Goal: Transaction & Acquisition: Obtain resource

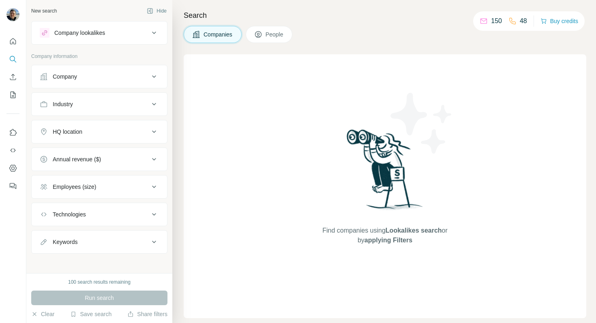
click at [166, 54] on p "Company information" at bounding box center [99, 56] width 136 height 7
click at [317, 50] on div "Search Companies People Find companies using Lookalikes search or by applying F…" at bounding box center [384, 161] width 424 height 323
click at [164, 54] on p "Company information" at bounding box center [99, 56] width 136 height 7
click at [336, 51] on div "Search Companies People Find companies using Lookalikes search or by applying F…" at bounding box center [384, 161] width 424 height 323
click at [182, 52] on div "Search Companies People Find companies using Lookalikes search or by applying F…" at bounding box center [384, 161] width 424 height 323
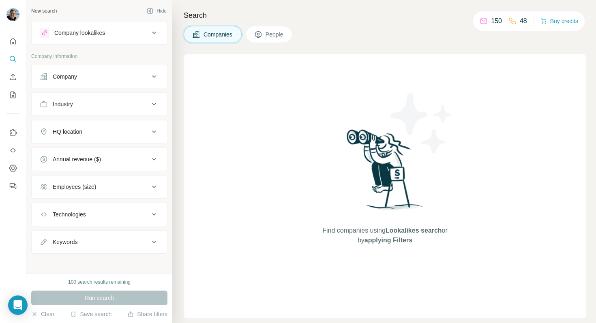
click at [181, 67] on div "Search Companies People Find companies using Lookalikes search or by applying F…" at bounding box center [384, 161] width 424 height 323
click at [182, 51] on div "Search Companies People Find companies using Lookalikes search or by applying F…" at bounding box center [384, 161] width 424 height 323
click at [126, 61] on div "Company information" at bounding box center [99, 59] width 136 height 12
click at [178, 48] on div "Search Companies People Find companies using Lookalikes search or by applying F…" at bounding box center [384, 161] width 424 height 323
click at [235, 16] on h4 "Search" at bounding box center [385, 15] width 402 height 11
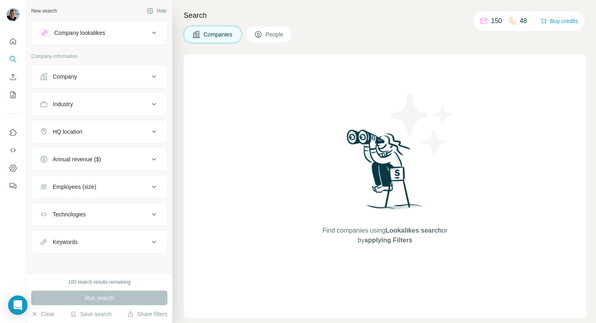
click at [246, 13] on h4 "Search" at bounding box center [385, 15] width 402 height 11
click at [122, 34] on div "Company lookalikes" at bounding box center [94, 33] width 109 height 10
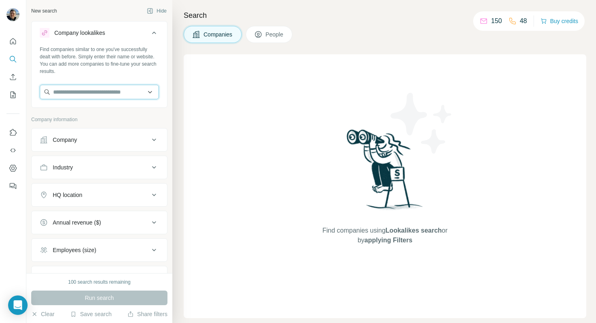
click at [96, 92] on input "text" at bounding box center [99, 92] width 119 height 15
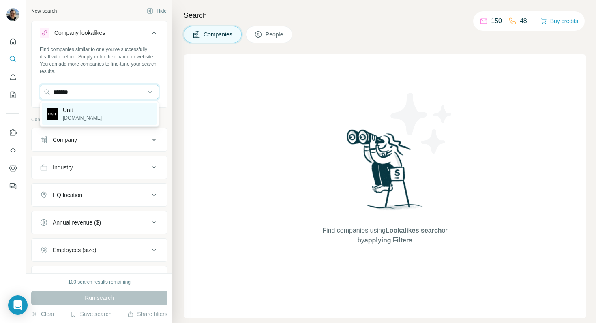
type input "*******"
click at [75, 115] on p "[DOMAIN_NAME]" at bounding box center [82, 117] width 39 height 7
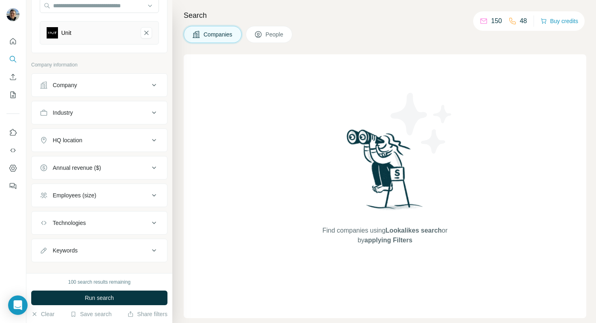
scroll to position [98, 0]
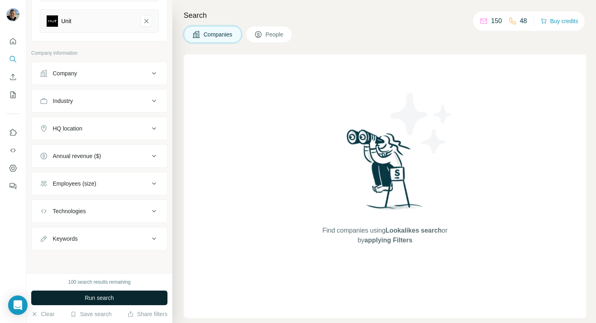
click at [95, 297] on span "Run search" at bounding box center [99, 298] width 29 height 8
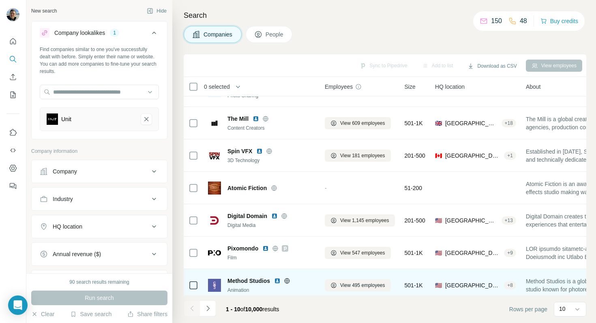
scroll to position [0, 0]
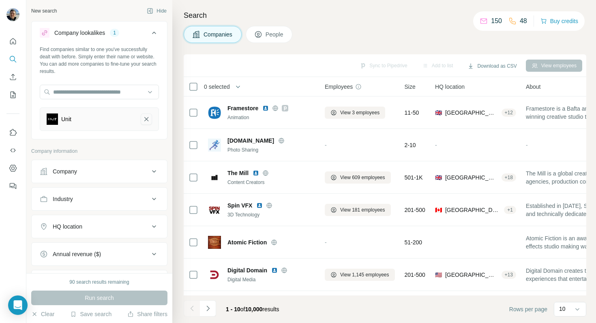
click at [148, 119] on icon "Unit-remove-button" at bounding box center [146, 119] width 7 height 8
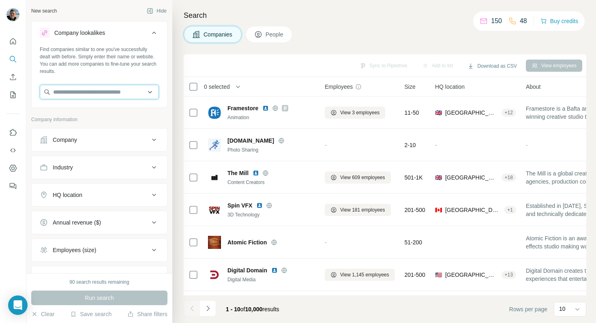
click at [83, 94] on input "text" at bounding box center [99, 92] width 119 height 15
click at [80, 92] on input "text" at bounding box center [99, 92] width 119 height 15
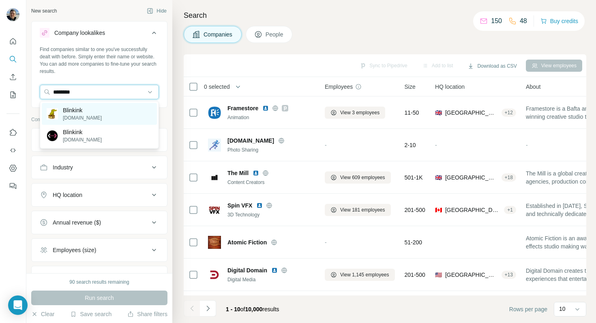
type input "********"
click at [79, 115] on p "[DOMAIN_NAME]" at bounding box center [82, 117] width 39 height 7
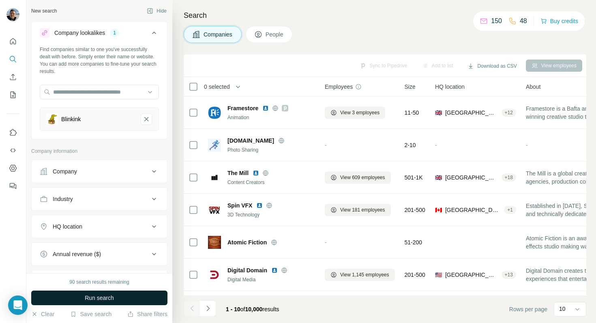
click at [111, 299] on span "Run search" at bounding box center [99, 298] width 29 height 8
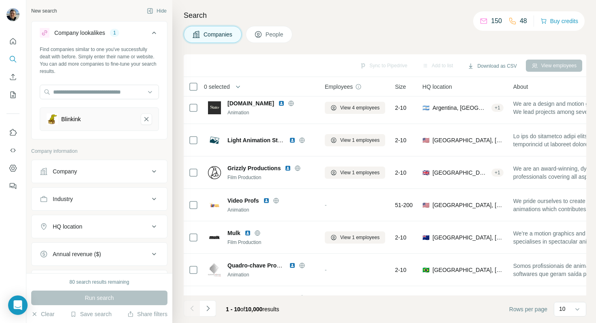
scroll to position [103, 0]
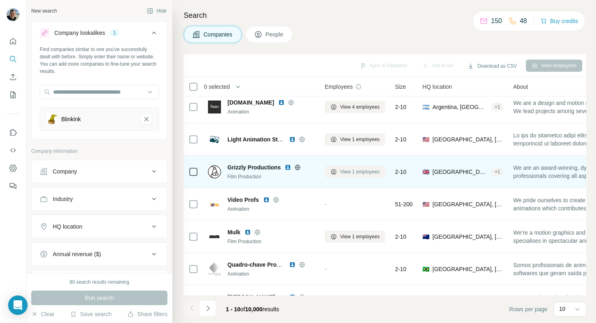
click at [352, 172] on span "View 1 employees" at bounding box center [359, 171] width 39 height 7
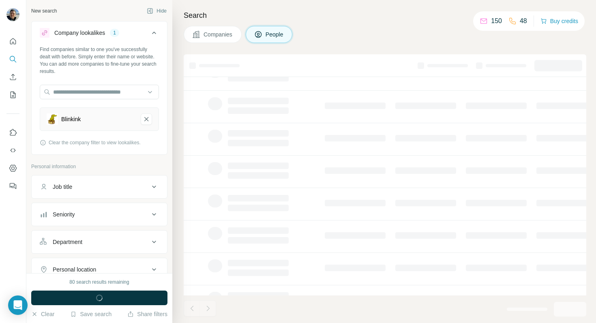
scroll to position [0, 0]
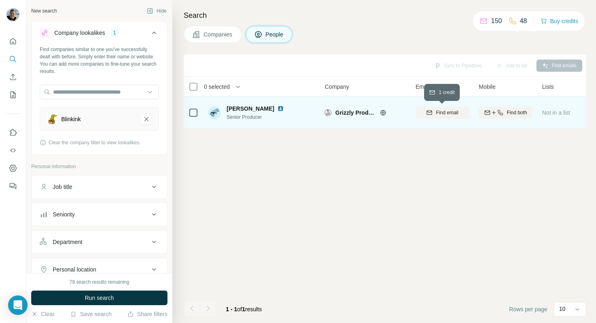
click at [446, 111] on span "Find email" at bounding box center [447, 112] width 22 height 7
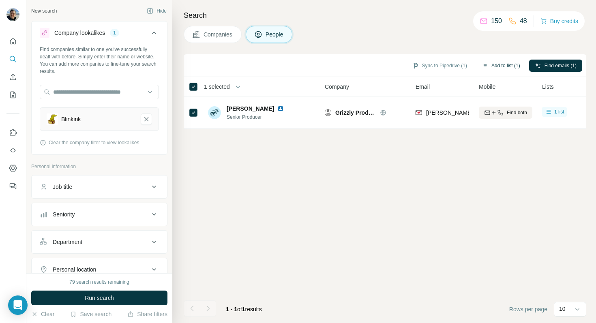
click at [507, 66] on button "Add to list (1)" at bounding box center [501, 66] width 50 height 12
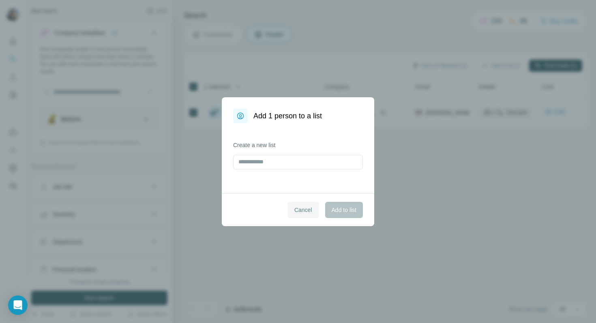
click at [301, 209] on span "Cancel" at bounding box center [303, 210] width 18 height 8
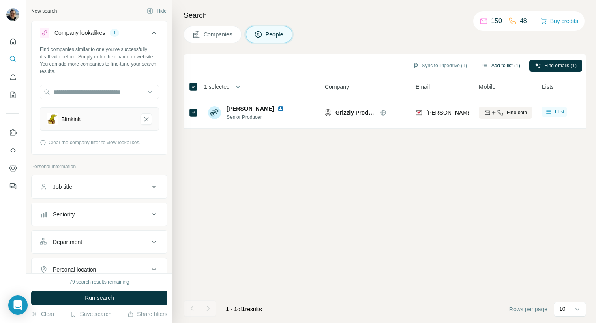
click at [493, 67] on button "Add to list (1)" at bounding box center [501, 66] width 50 height 12
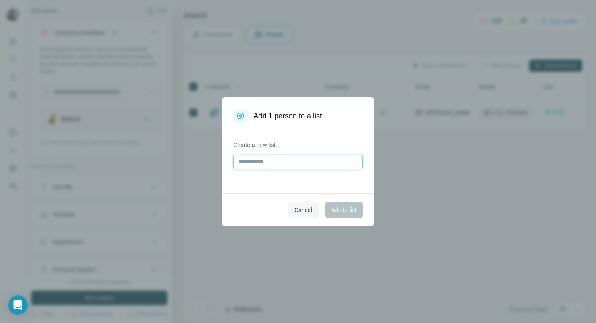
click at [276, 163] on input "text" at bounding box center [298, 162] width 130 height 15
type input "**********"
click at [338, 210] on span "Add to list" at bounding box center [344, 210] width 25 height 8
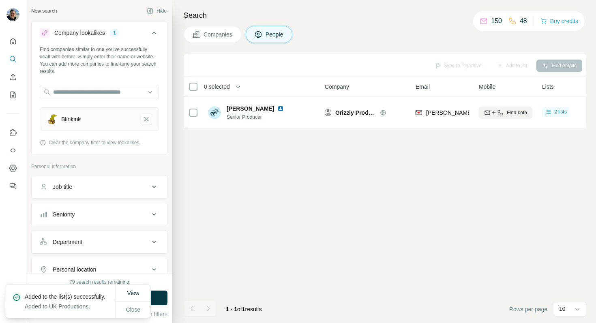
click at [370, 48] on div "Search Companies People Sync to Pipedrive Add to list Find emails 0 selected Pe…" at bounding box center [384, 161] width 424 height 323
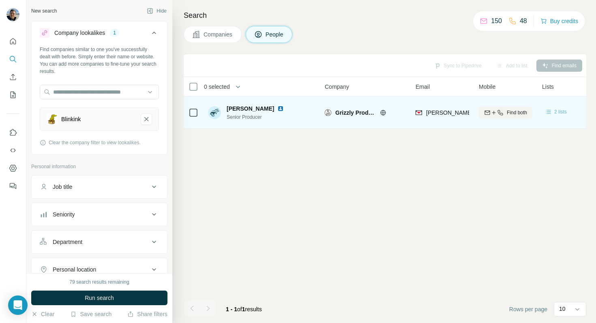
click at [556, 110] on span "2 lists" at bounding box center [560, 111] width 13 height 7
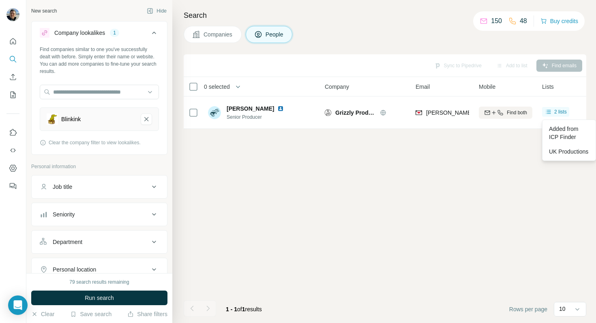
click at [499, 156] on div "Sync to Pipedrive Add to list Find emails 0 selected People Company Email Mobil…" at bounding box center [385, 188] width 402 height 269
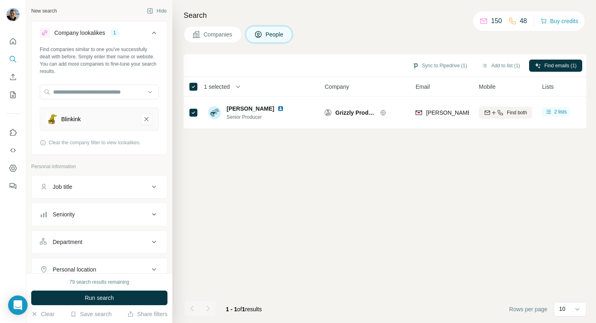
click at [430, 37] on div "Companies People" at bounding box center [385, 34] width 402 height 17
click at [204, 199] on div "Sync to Pipedrive (1) Add to list (1) Find emails (1) 1 selected People Company…" at bounding box center [385, 188] width 402 height 269
drag, startPoint x: 145, startPoint y: 118, endPoint x: 175, endPoint y: 100, distance: 35.1
click at [175, 100] on div "New search Hide Company lookalikes 1 Find companies similar to one you've succe…" at bounding box center [310, 161] width 569 height 323
click at [215, 36] on span "Companies" at bounding box center [218, 34] width 30 height 8
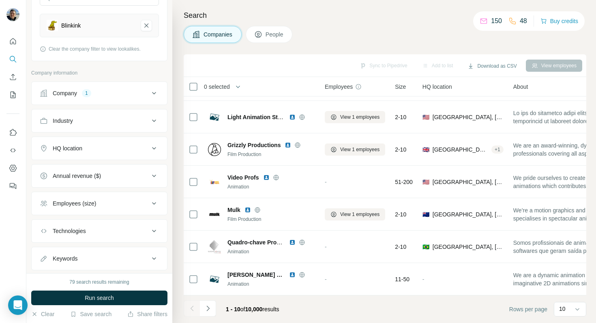
scroll to position [113, 0]
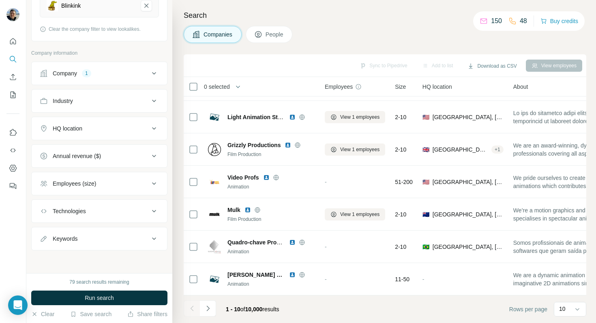
click at [153, 129] on icon at bounding box center [154, 129] width 10 height 10
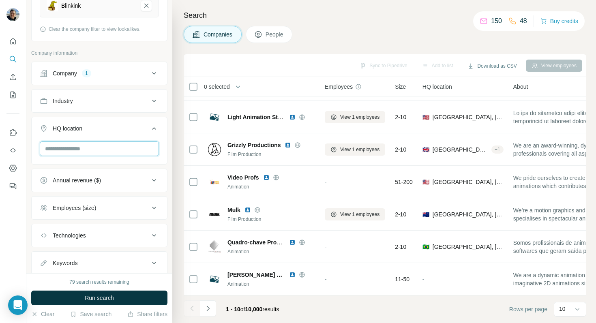
click at [120, 150] on input "text" at bounding box center [99, 148] width 119 height 15
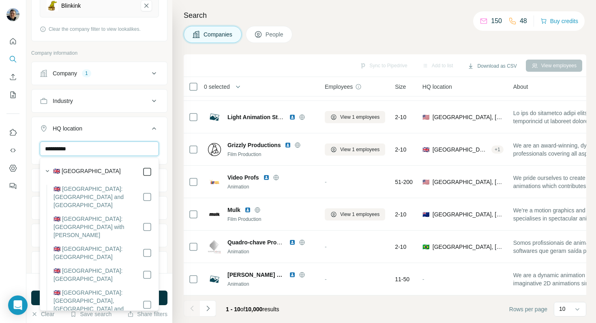
type input "**********"
click at [127, 134] on button "HQ location 1" at bounding box center [99, 130] width 135 height 23
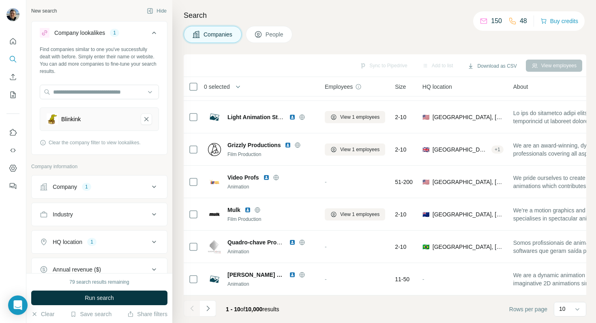
click at [149, 216] on div "Industry" at bounding box center [94, 214] width 109 height 8
click at [123, 230] on input at bounding box center [95, 234] width 100 height 9
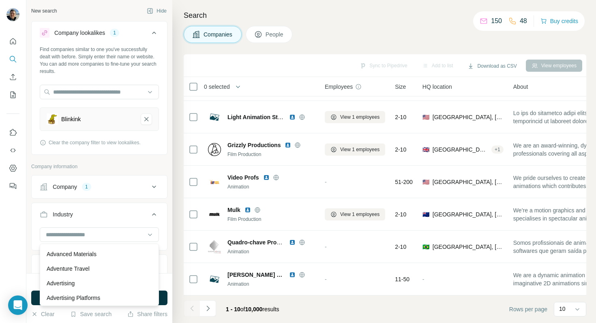
scroll to position [80, 0]
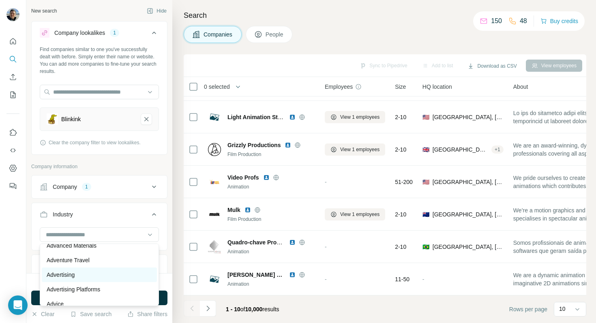
click at [88, 275] on div "Advertising" at bounding box center [99, 275] width 105 height 8
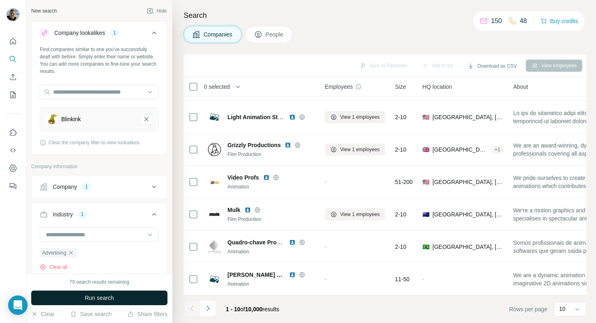
click at [115, 300] on button "Run search" at bounding box center [99, 298] width 136 height 15
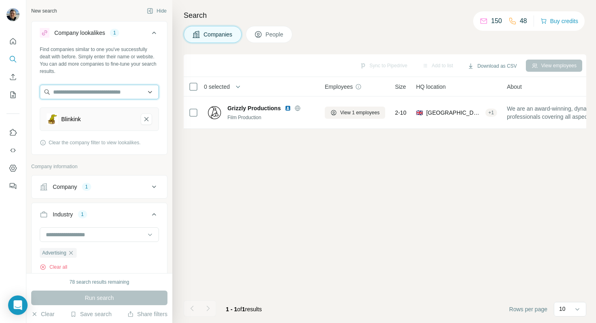
click at [108, 88] on input "text" at bounding box center [99, 92] width 119 height 15
